Goal: Information Seeking & Learning: Learn about a topic

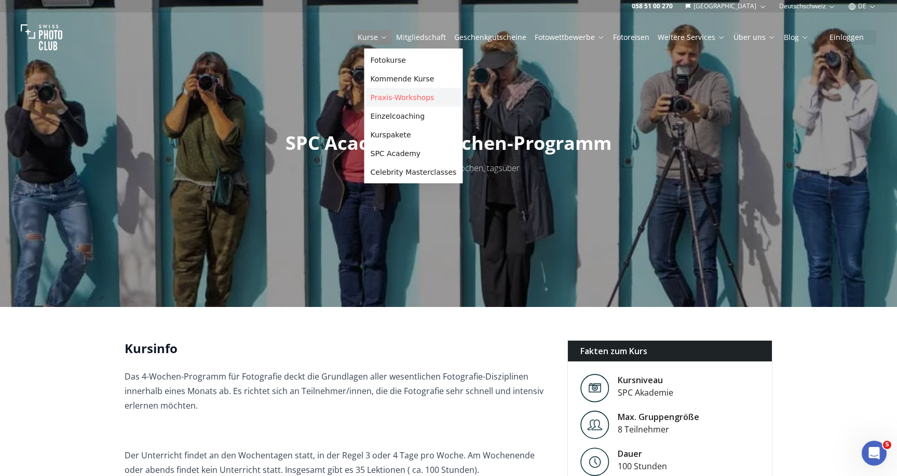
click at [387, 101] on link "Praxis-Workshops" at bounding box center [413, 97] width 94 height 19
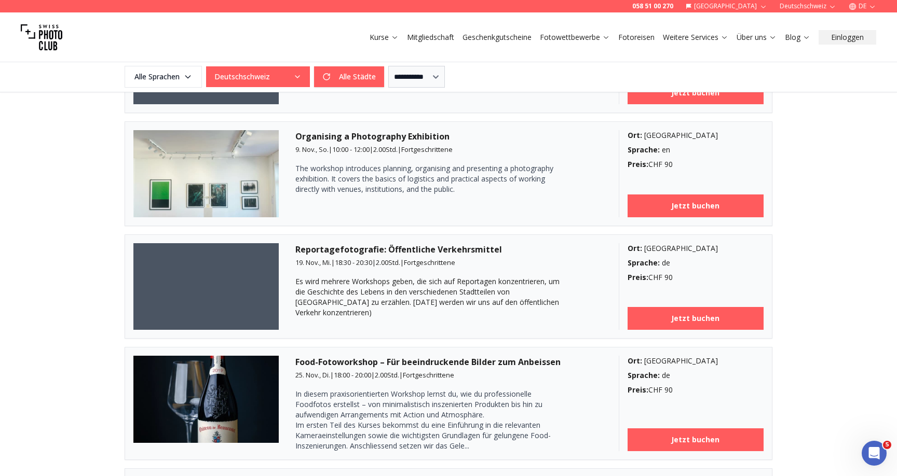
scroll to position [1530, 0]
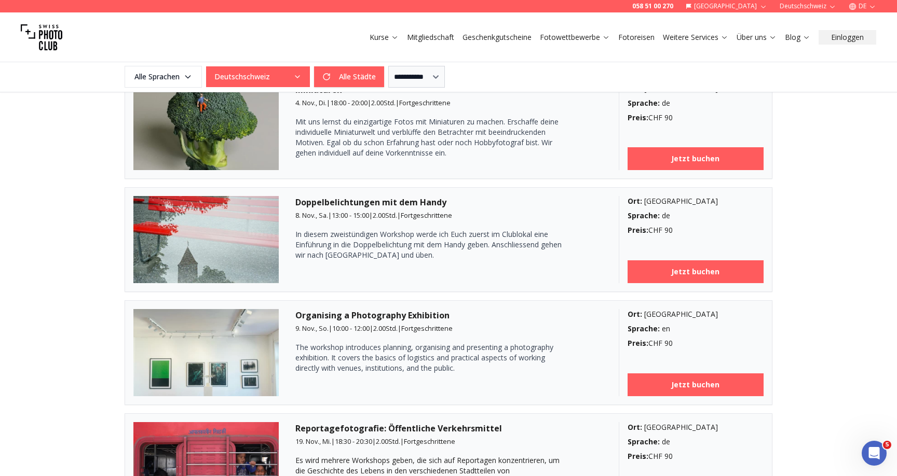
scroll to position [1318, 0]
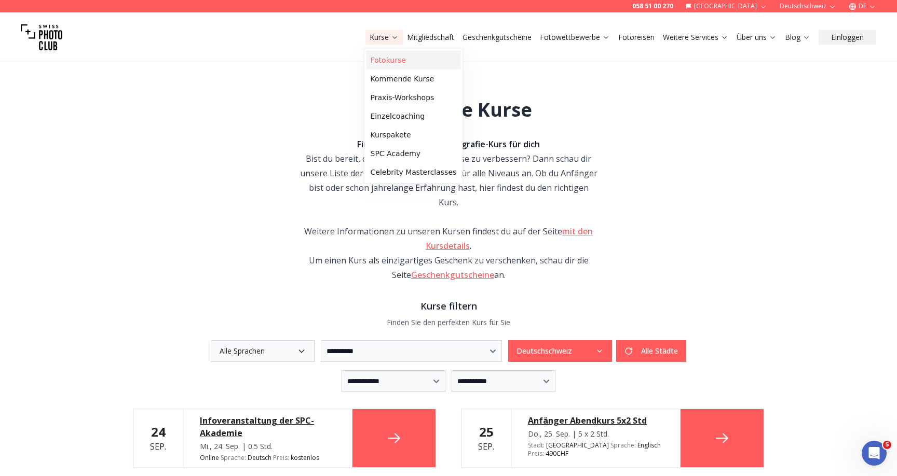
click at [391, 62] on link "Fotokurse" at bounding box center [413, 60] width 94 height 19
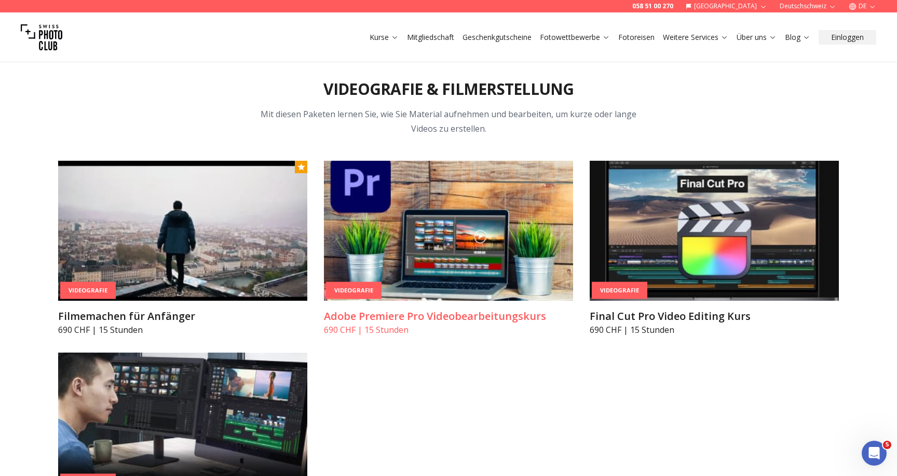
scroll to position [3935, 0]
